Goal: Task Accomplishment & Management: Manage account settings

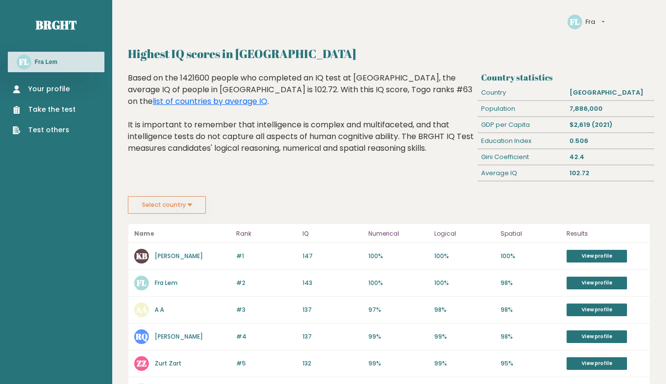
click at [172, 279] on link "Fra Lem" at bounding box center [166, 283] width 23 height 8
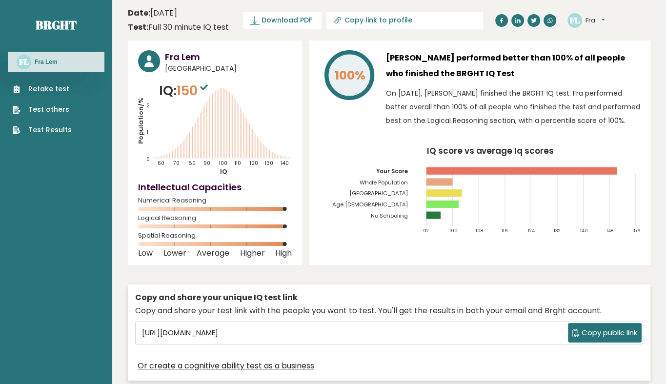
click at [404, 193] on tspan "[GEOGRAPHIC_DATA]" at bounding box center [378, 194] width 59 height 8
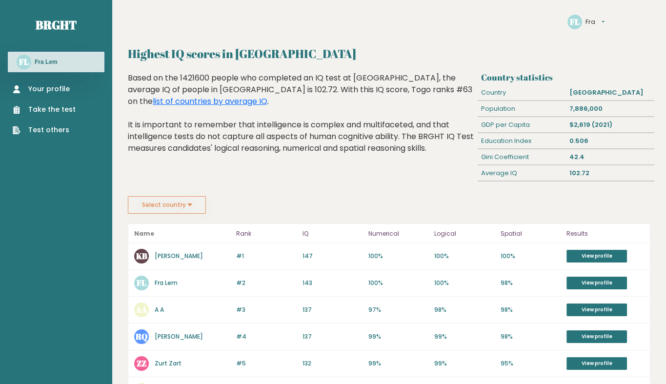
click at [595, 17] on button "Fra" at bounding box center [595, 22] width 19 height 10
click at [588, 38] on link "Settings" at bounding box center [610, 36] width 48 height 10
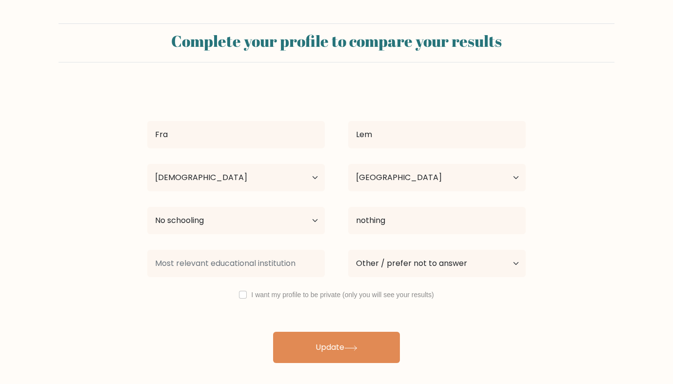
select select "18_24"
select select "TG"
select select "no_schooling"
select select "other"
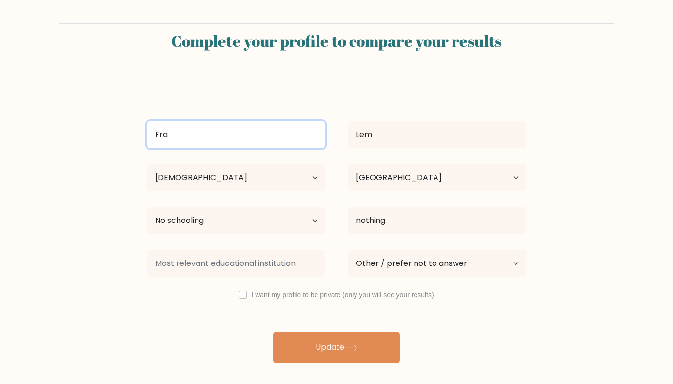
click at [194, 133] on input "Fra" at bounding box center [236, 134] width 178 height 27
type input "Frac"
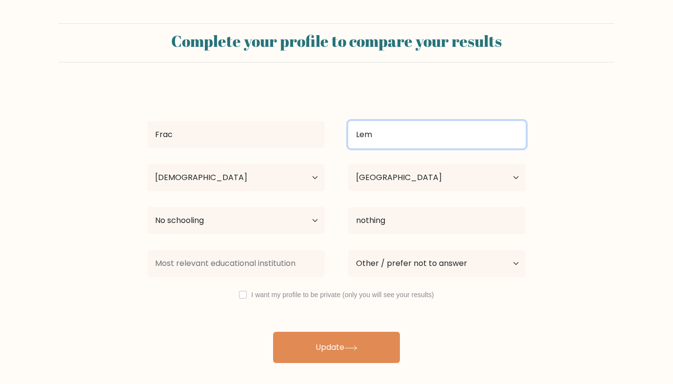
click at [414, 129] on input "Lem" at bounding box center [437, 134] width 178 height 27
type input "L"
type input "Mel"
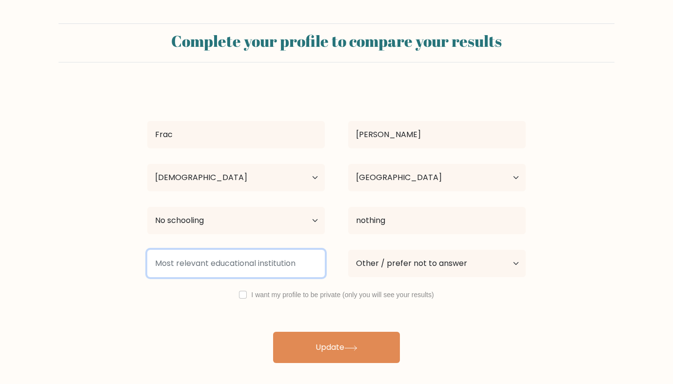
click at [232, 273] on input at bounding box center [236, 263] width 178 height 27
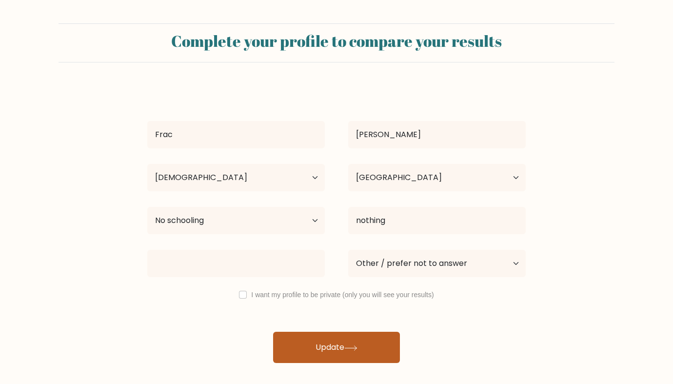
click at [332, 340] on button "Update" at bounding box center [336, 347] width 127 height 31
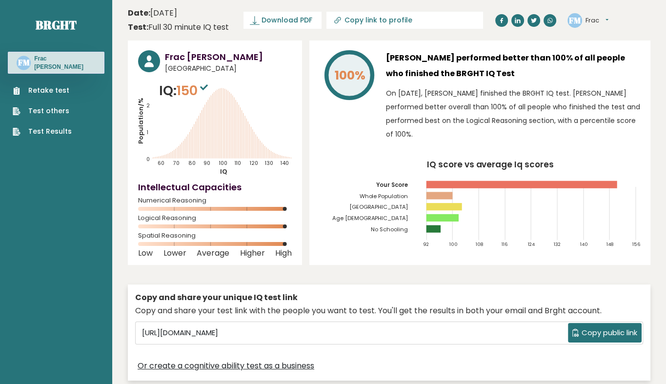
click at [405, 207] on tspan "[GEOGRAPHIC_DATA]" at bounding box center [378, 207] width 59 height 8
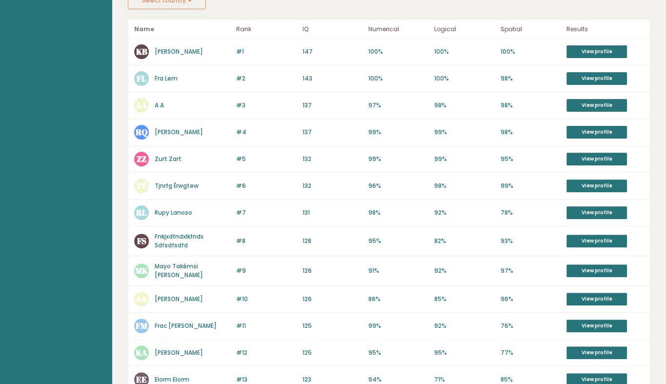
scroll to position [230, 0]
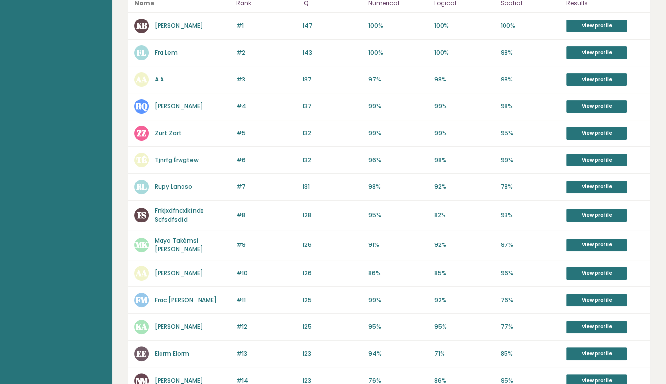
click at [165, 297] on link "Frac [PERSON_NAME]" at bounding box center [186, 300] width 62 height 8
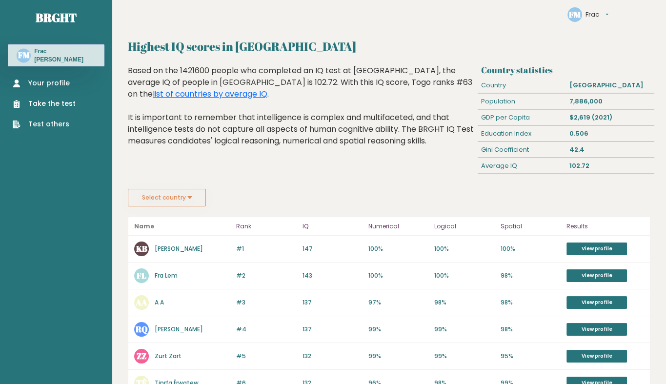
scroll to position [0, 0]
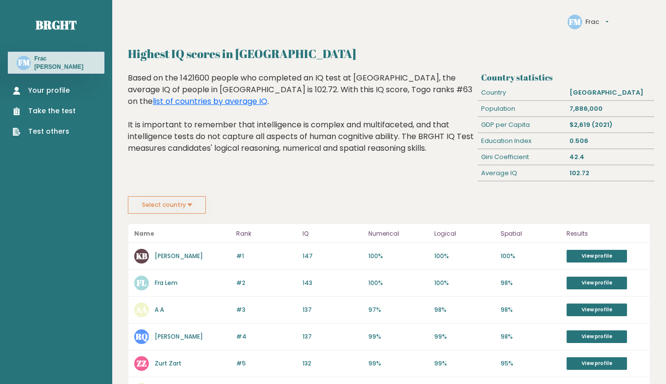
click at [173, 280] on link "Fra Lem" at bounding box center [166, 283] width 23 height 8
click at [604, 20] on button "Frac" at bounding box center [597, 22] width 23 height 10
click at [597, 35] on link "Settings" at bounding box center [610, 36] width 48 height 10
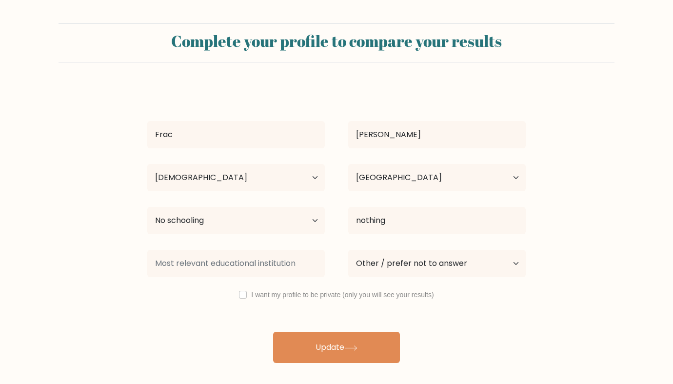
select select "18_24"
select select "TG"
select select "no_schooling"
select select "other"
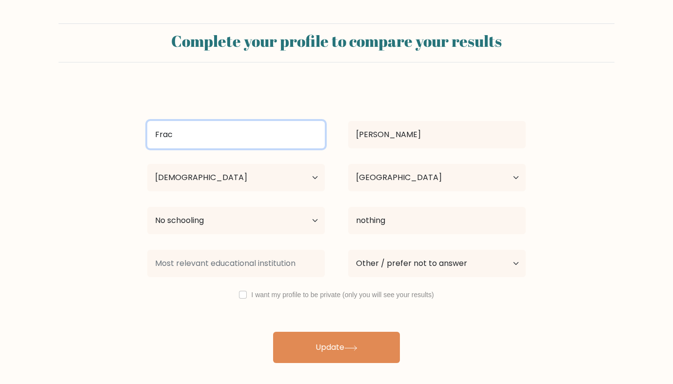
click at [221, 128] on input "Frac" at bounding box center [236, 134] width 178 height 27
type input "Fra"
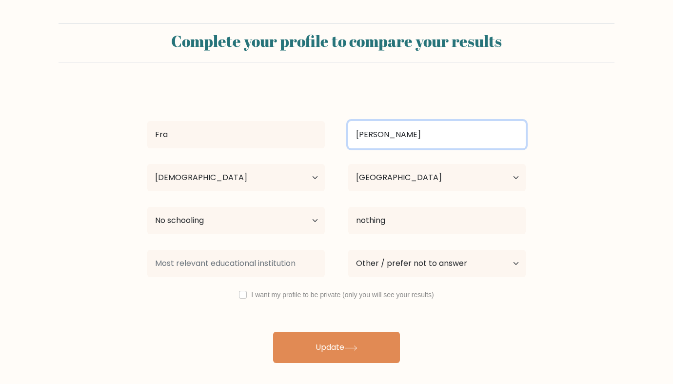
click at [359, 139] on input "Mel" at bounding box center [437, 134] width 178 height 27
type input "Lem"
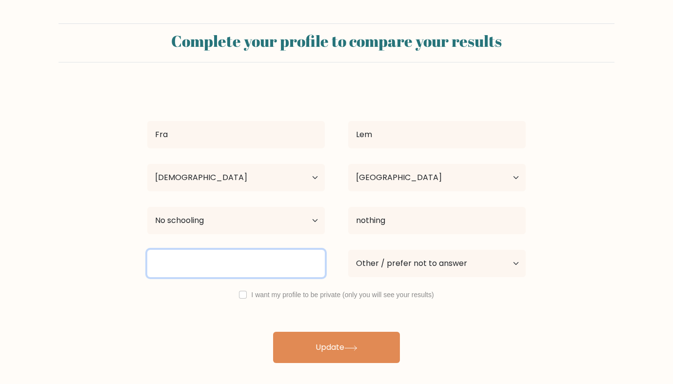
click at [239, 265] on input at bounding box center [236, 263] width 178 height 27
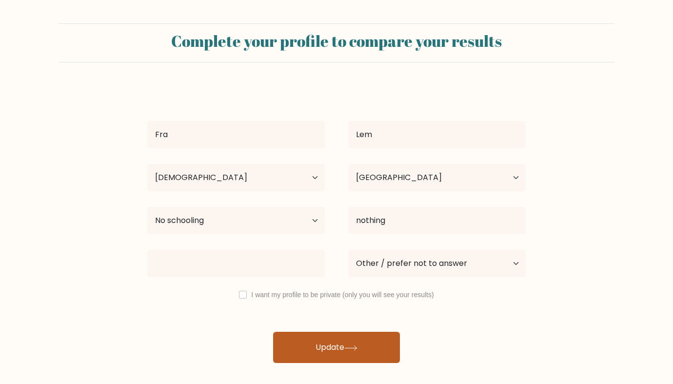
click at [350, 345] on icon at bounding box center [351, 347] width 13 height 5
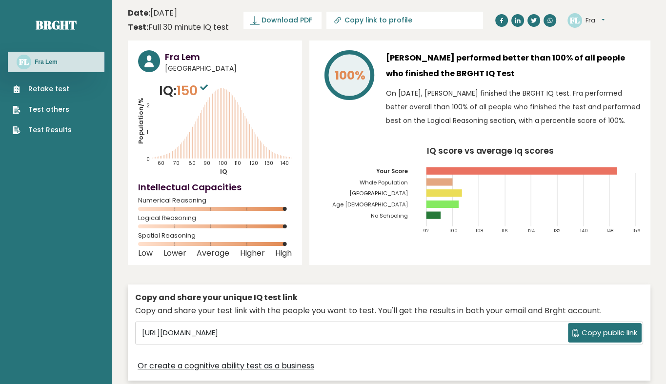
click at [402, 191] on tspan "[GEOGRAPHIC_DATA]" at bounding box center [378, 194] width 59 height 8
